Goal: Transaction & Acquisition: Purchase product/service

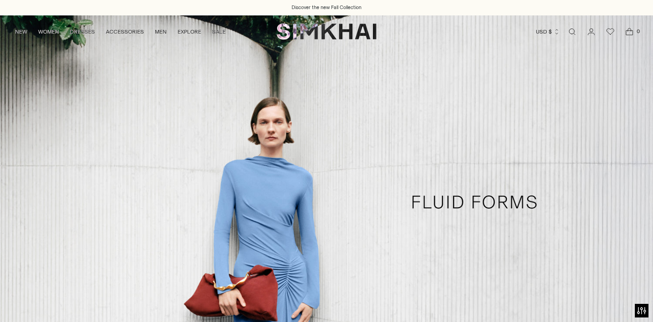
scroll to position [125, 0]
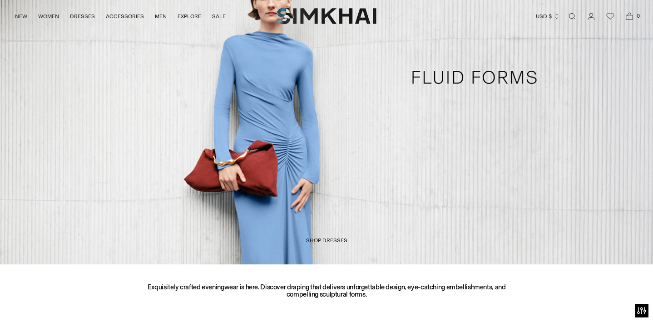
click at [335, 244] on span "SHOP DRESSES" at bounding box center [326, 240] width 41 height 6
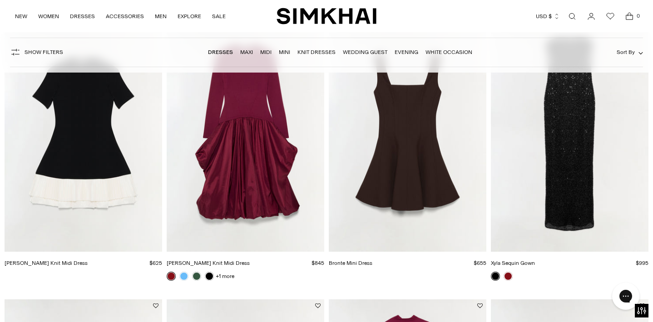
scroll to position [398, 0]
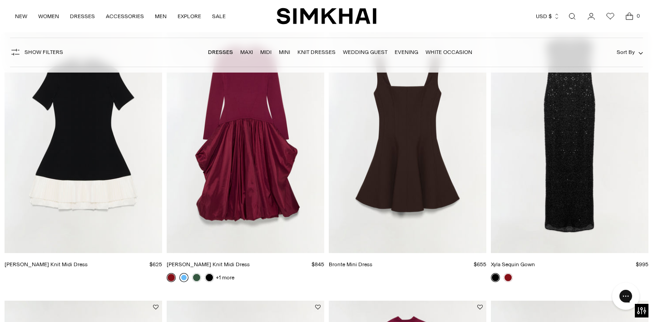
click at [184, 278] on link at bounding box center [183, 277] width 9 height 9
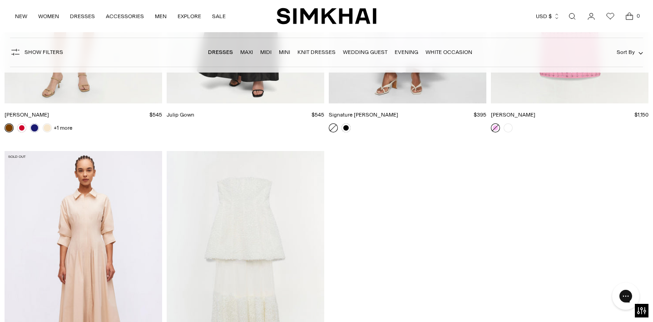
scroll to position [12143, 0]
click at [410, 50] on link "Evening" at bounding box center [406, 52] width 24 height 6
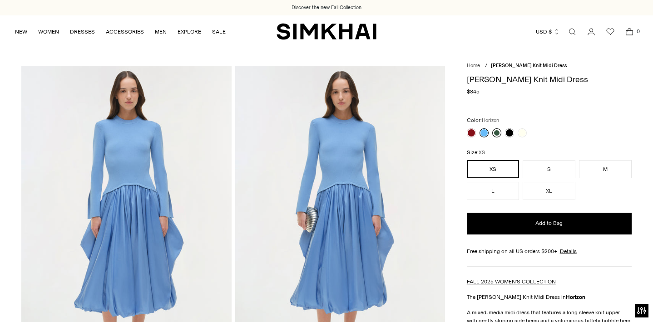
click at [495, 133] on link at bounding box center [496, 132] width 9 height 9
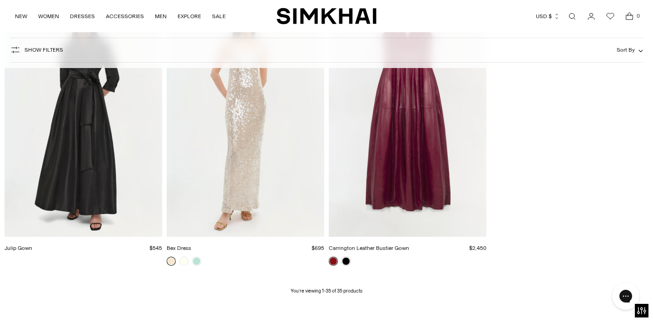
scroll to position [2329, 0]
